Goal: Task Accomplishment & Management: Use online tool/utility

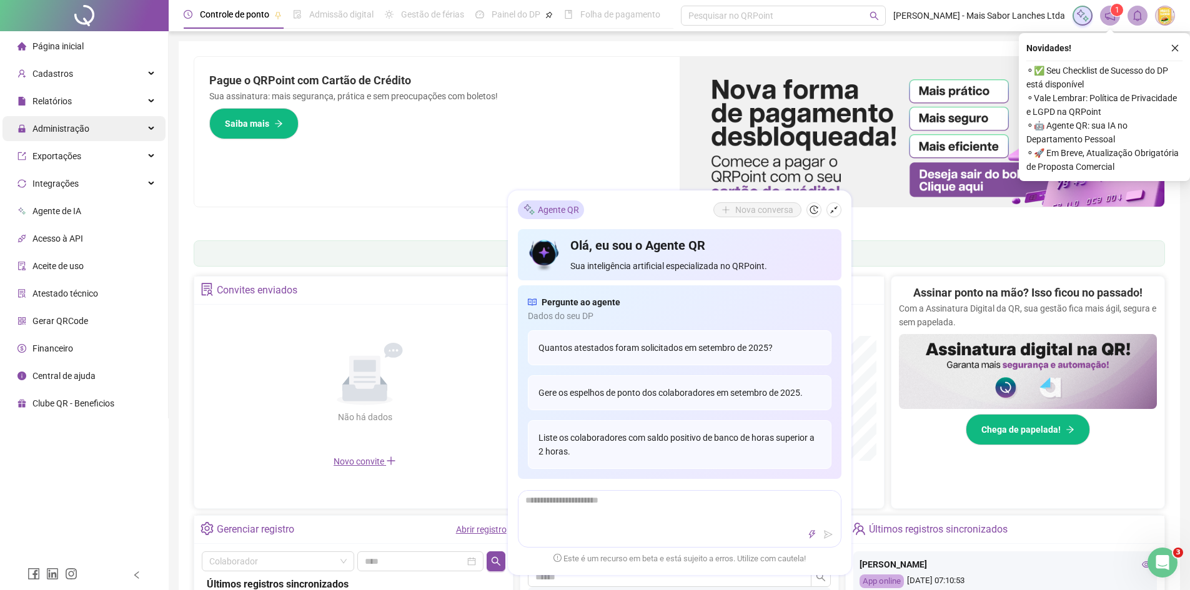
click at [87, 127] on span "Administração" at bounding box center [60, 129] width 57 height 10
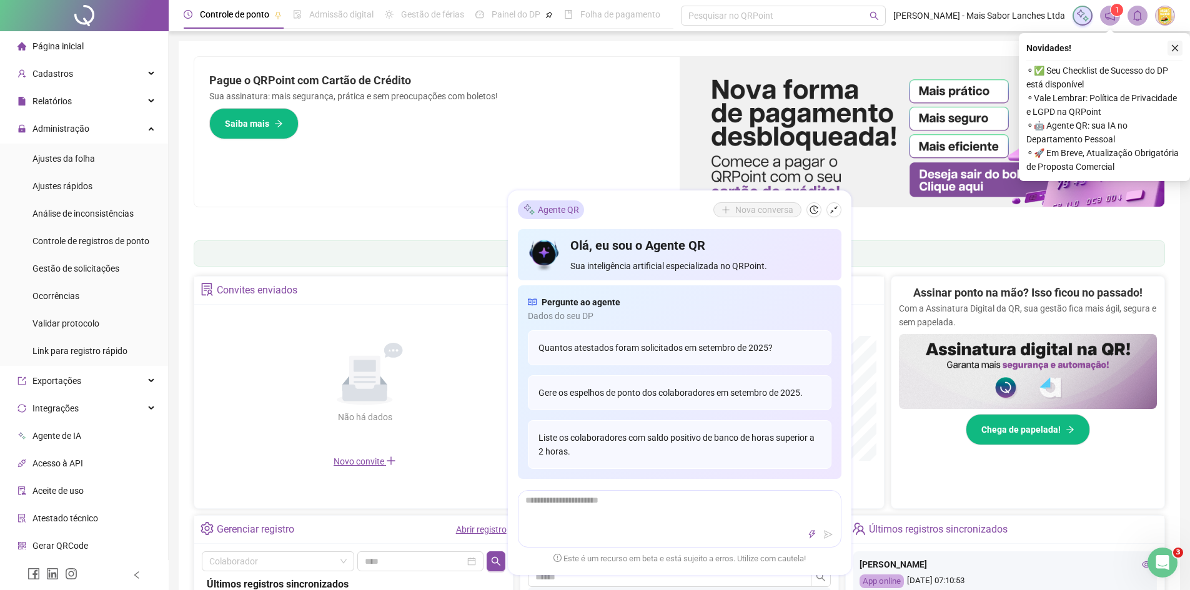
click at [1175, 45] on icon "close" at bounding box center [1175, 48] width 9 height 9
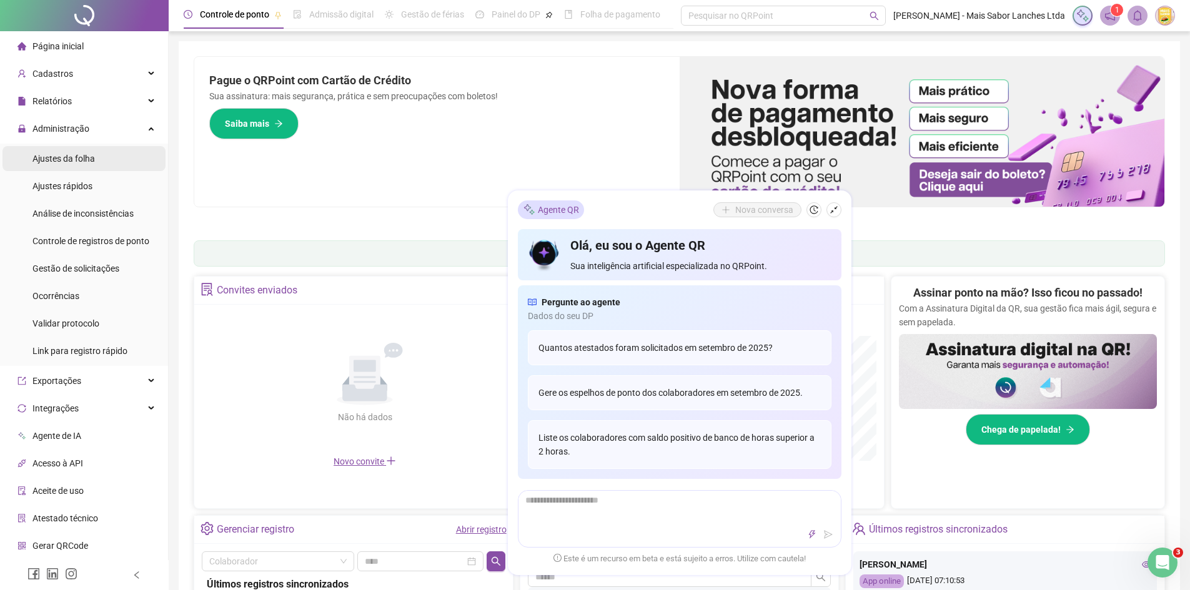
click at [96, 161] on li "Ajustes da folha" at bounding box center [83, 158] width 163 height 25
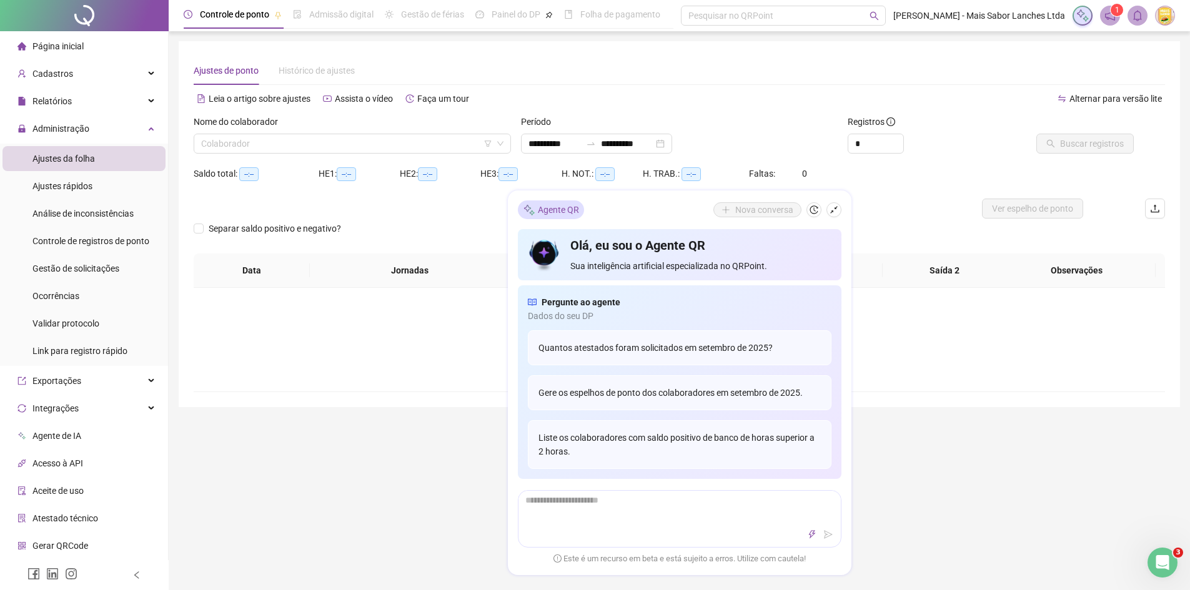
type input "**********"
click at [85, 94] on div "Relatórios" at bounding box center [83, 101] width 163 height 25
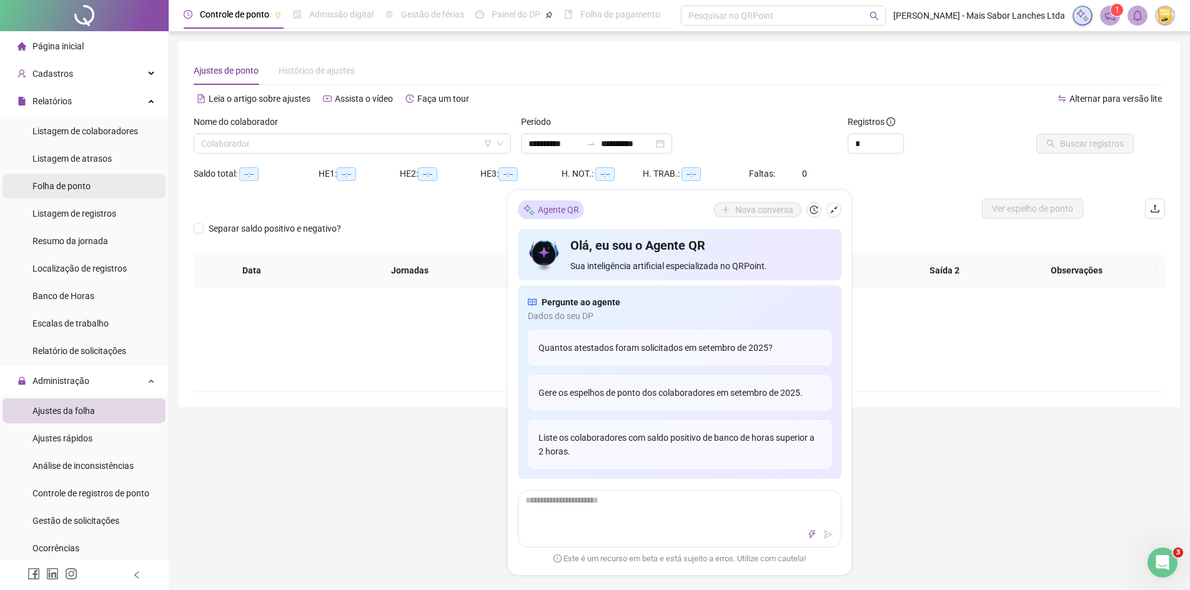
click at [87, 181] on span "Folha de ponto" at bounding box center [61, 186] width 58 height 10
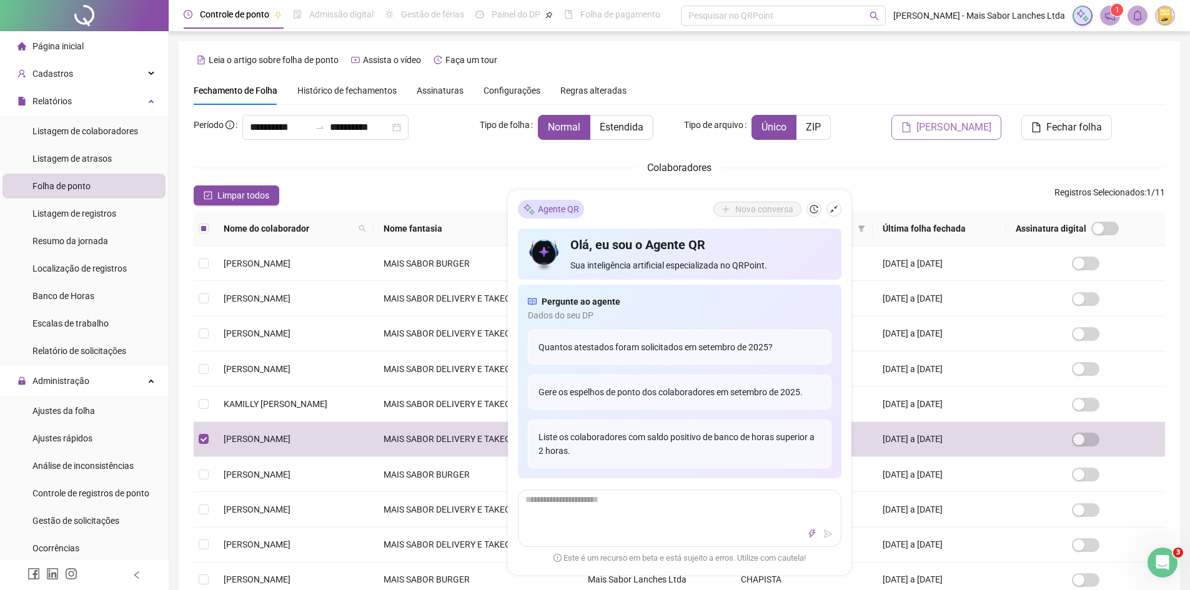
click at [967, 127] on span "[PERSON_NAME]" at bounding box center [953, 127] width 75 height 15
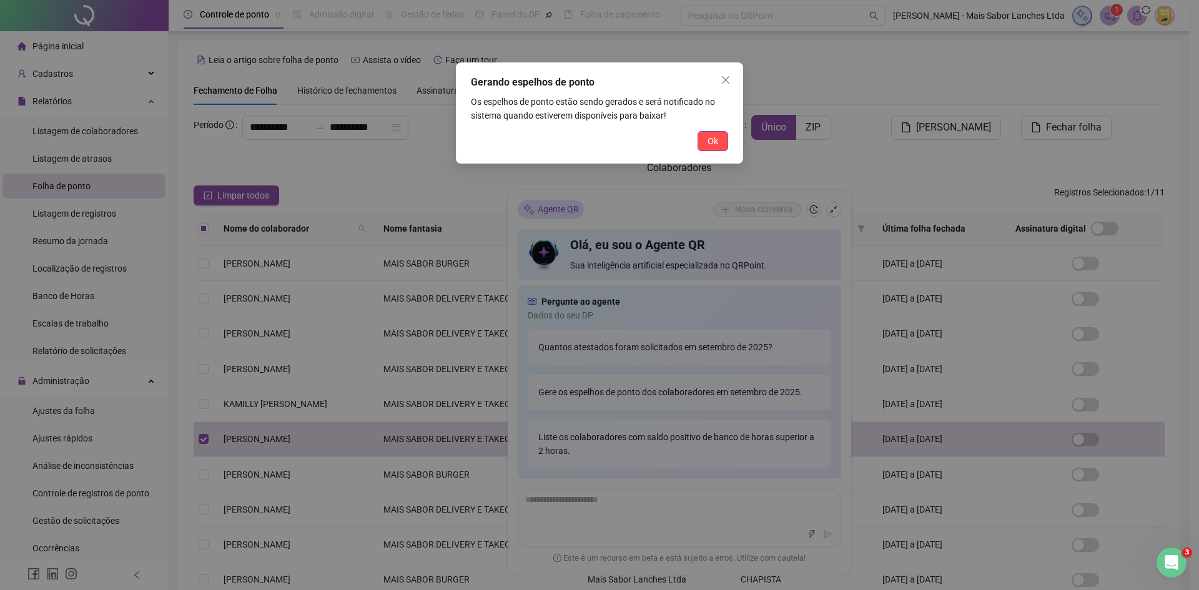
click at [715, 139] on span "Ok" at bounding box center [713, 141] width 11 height 14
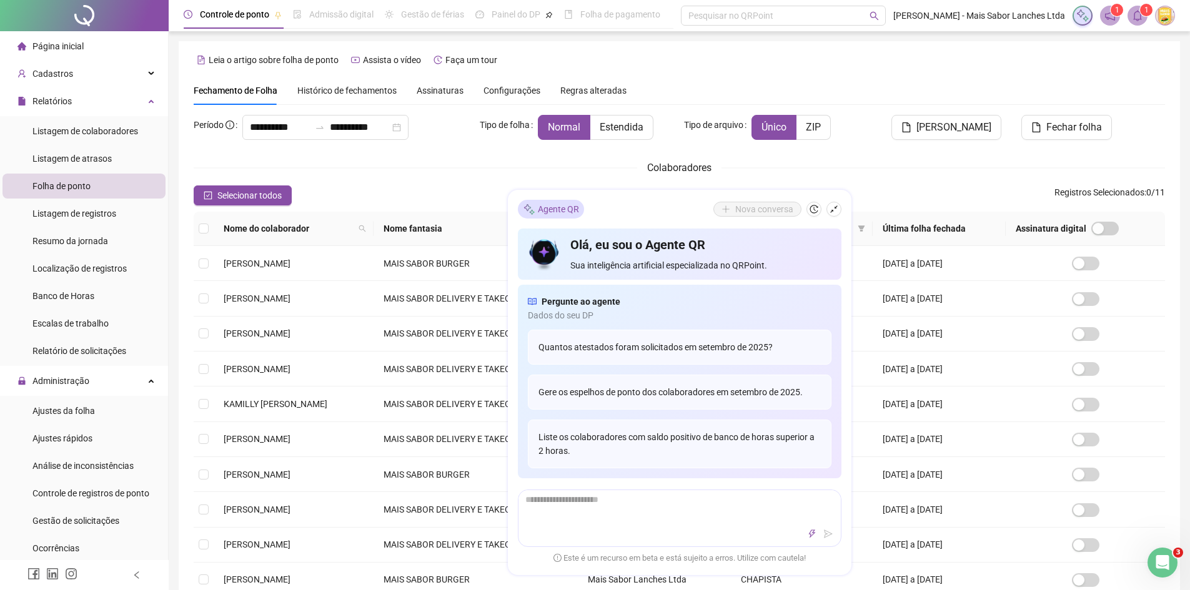
click at [1144, 16] on span at bounding box center [1137, 16] width 20 height 20
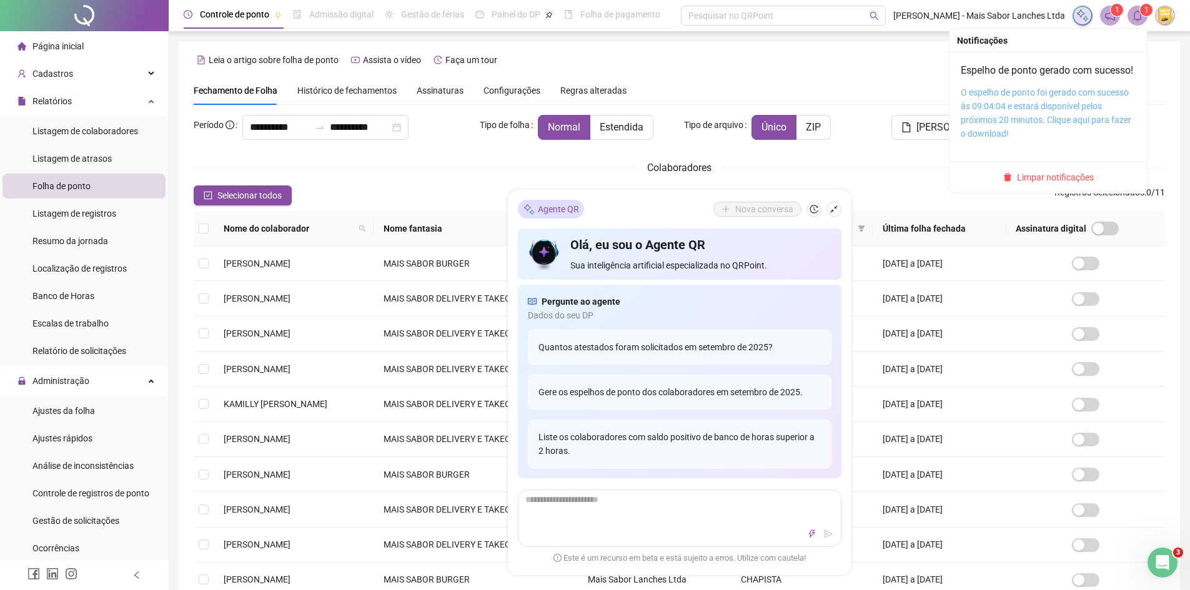
click at [1053, 116] on link "O espelho de ponto foi gerado com sucesso às 09:04:04 e estará disponível pelos…" at bounding box center [1046, 112] width 171 height 51
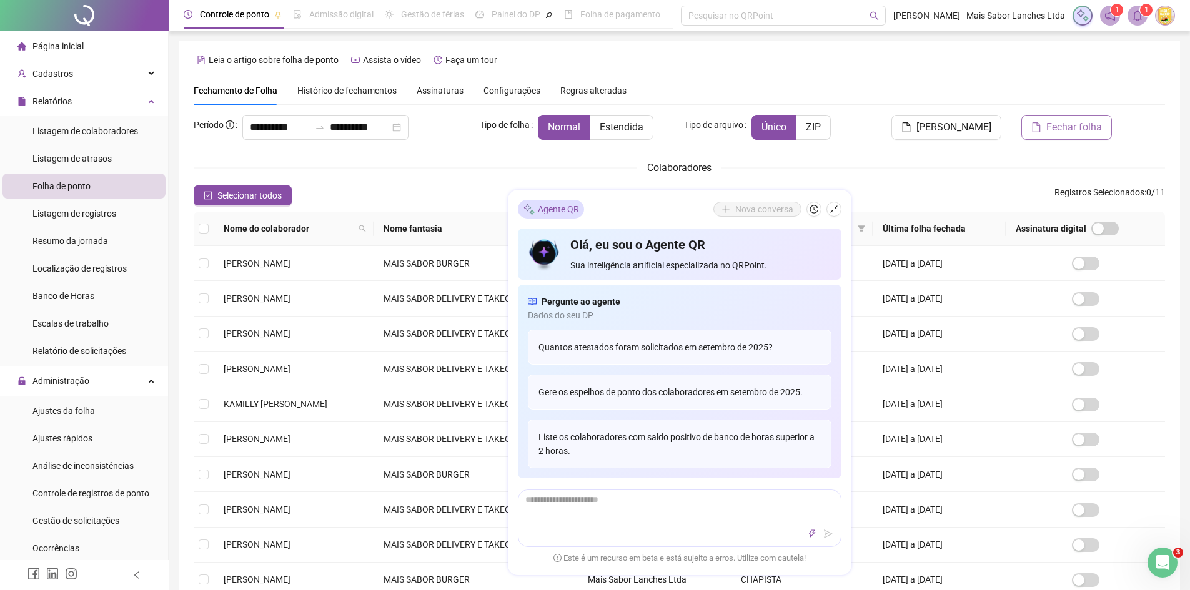
click at [1047, 127] on span "Fechar folha" at bounding box center [1074, 127] width 56 height 15
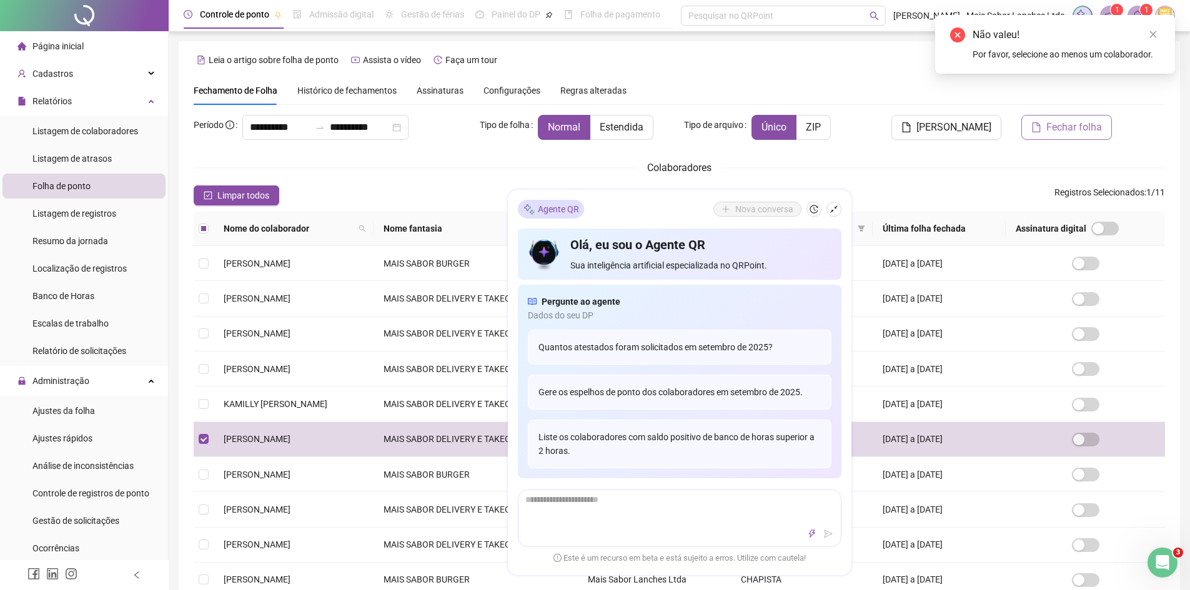
click at [1081, 132] on span "Fechar folha" at bounding box center [1074, 127] width 56 height 15
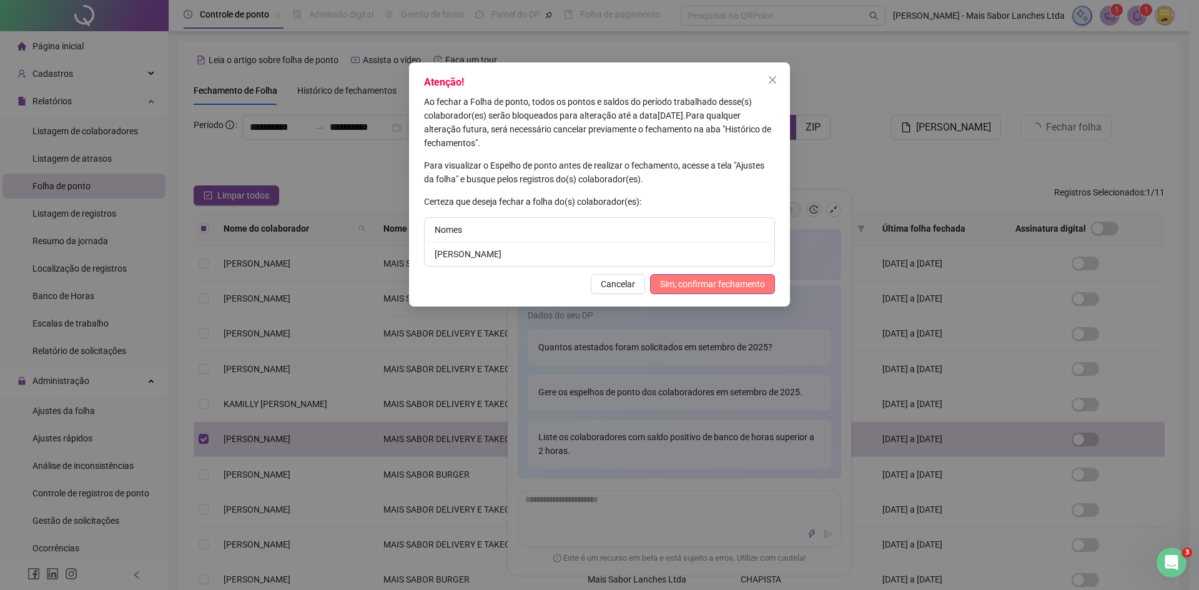
click at [723, 287] on span "Sim, confirmar fechamento" at bounding box center [712, 284] width 105 height 14
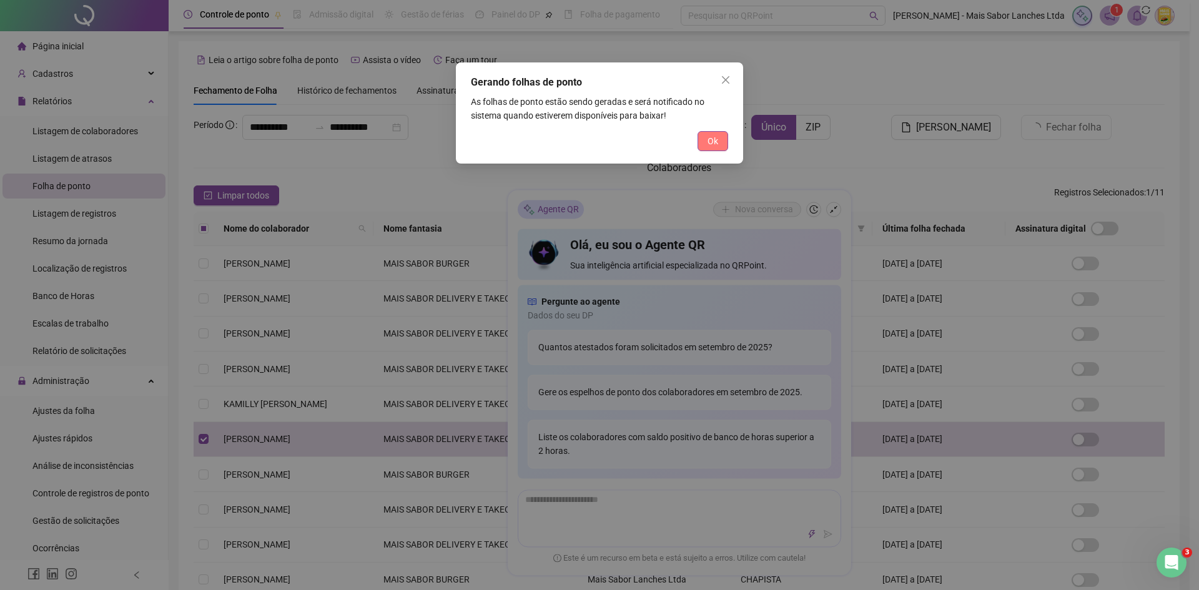
click at [722, 141] on button "Ok" at bounding box center [713, 141] width 31 height 20
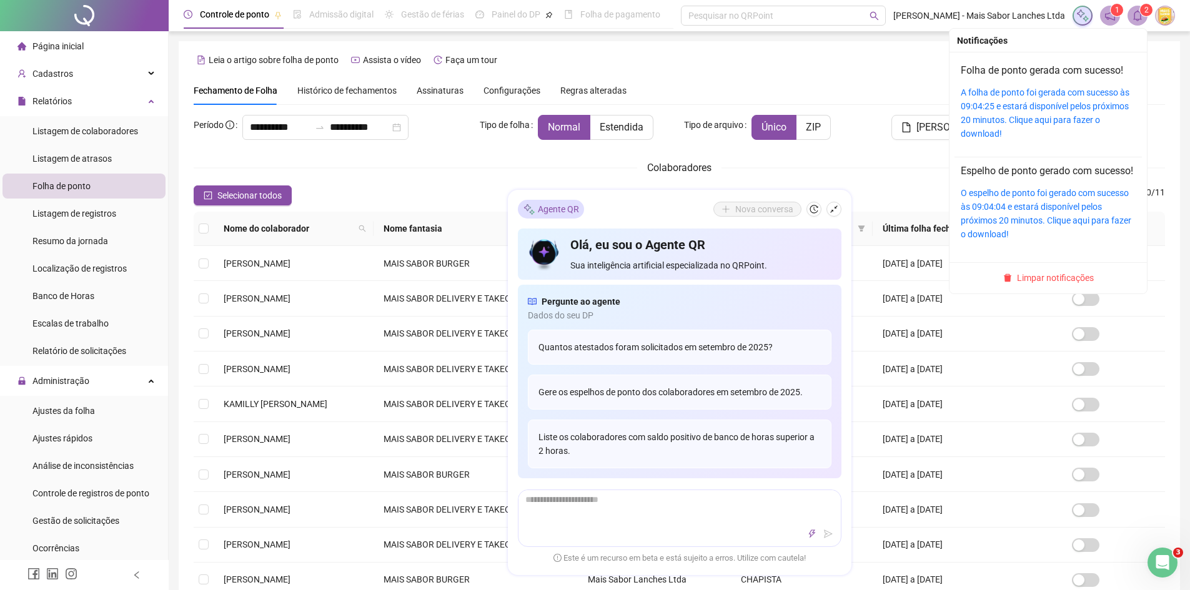
click at [1138, 12] on icon "bell" at bounding box center [1137, 15] width 9 height 11
click at [1048, 96] on link "A folha de ponto foi gerada com sucesso às 09:04:25 e estará disponível pelos p…" at bounding box center [1045, 112] width 169 height 51
